Goal: Task Accomplishment & Management: Use online tool/utility

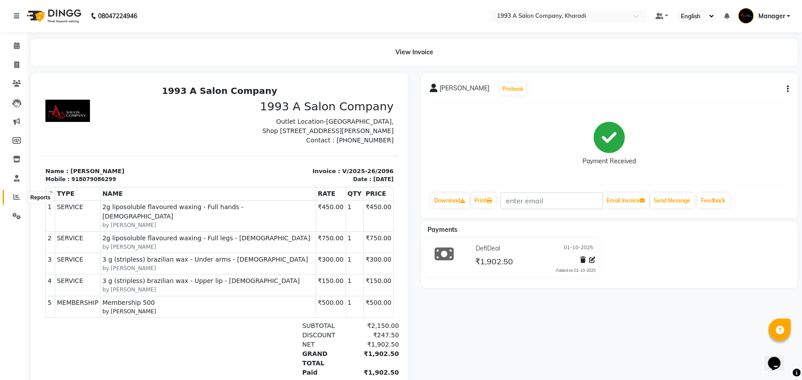
click at [15, 194] on icon at bounding box center [16, 197] width 7 height 7
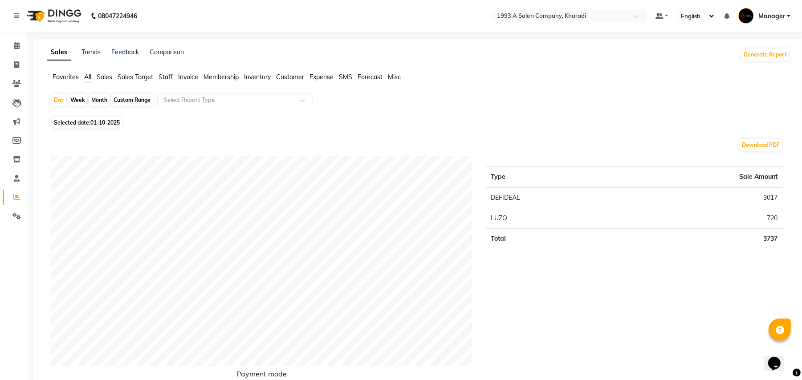
click at [169, 76] on span "Staff" at bounding box center [166, 77] width 14 height 8
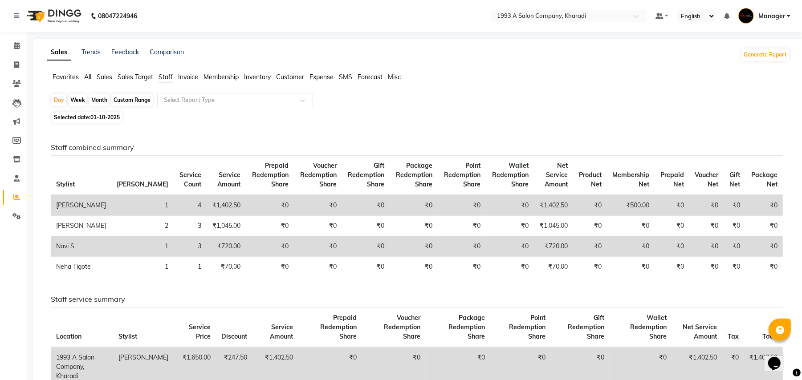
click at [137, 98] on div "Custom Range" at bounding box center [131, 100] width 41 height 12
select select "10"
select select "2025"
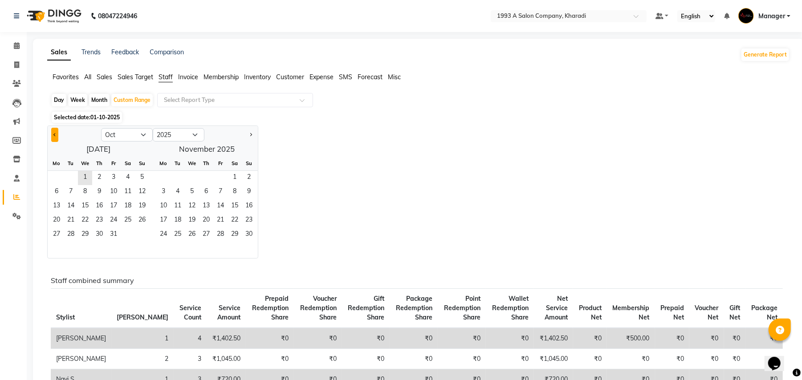
click at [52, 135] on button "Previous month" at bounding box center [54, 135] width 7 height 14
select select "9"
click at [56, 180] on span "1" at bounding box center [56, 178] width 14 height 14
click at [70, 233] on span "30" at bounding box center [71, 235] width 14 height 14
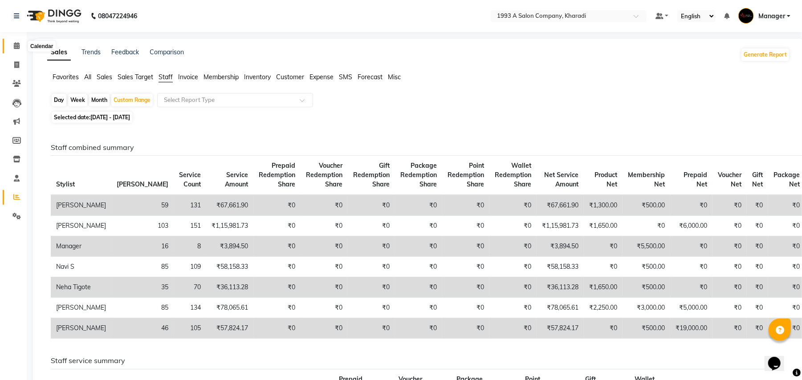
click at [16, 44] on icon at bounding box center [17, 45] width 6 height 7
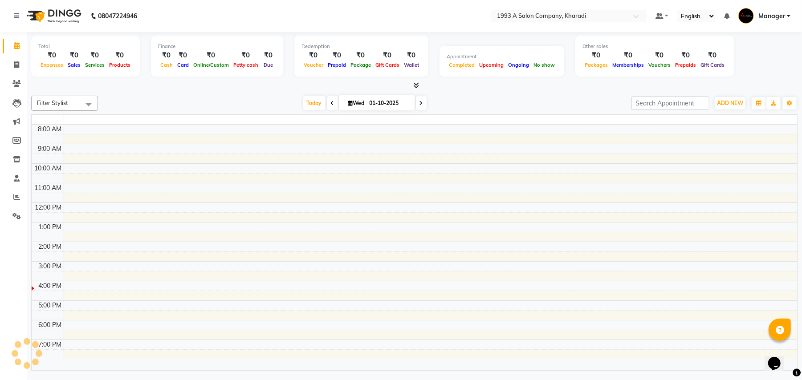
click at [16, 44] on icon at bounding box center [17, 45] width 6 height 7
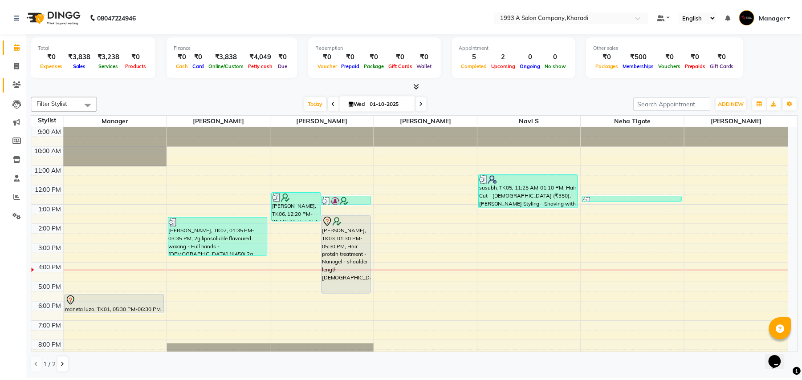
scroll to position [15, 0]
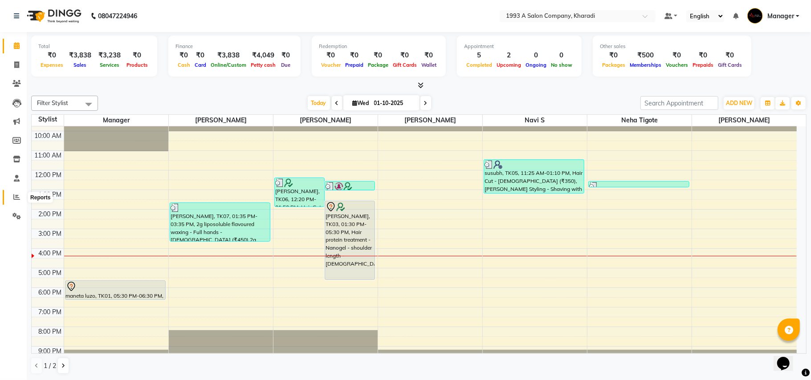
click at [16, 195] on icon at bounding box center [16, 197] width 7 height 7
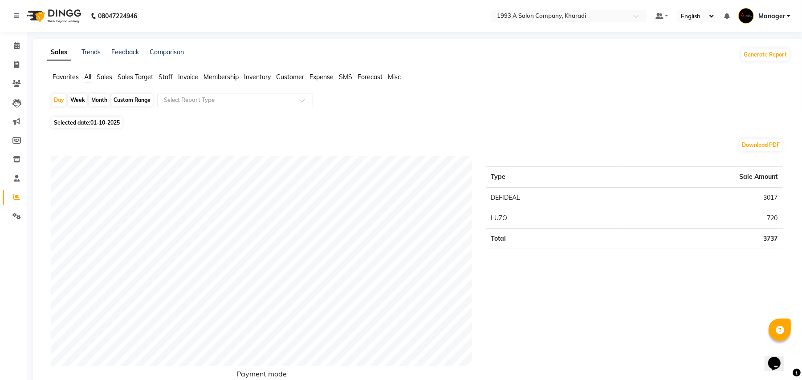
click at [161, 76] on span "Staff" at bounding box center [166, 77] width 14 height 8
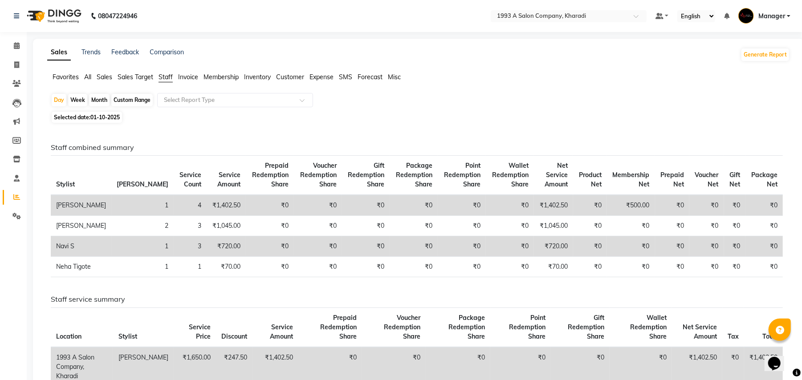
click at [127, 98] on div "Custom Range" at bounding box center [131, 100] width 41 height 12
select select "10"
select select "2025"
